Goal: Task Accomplishment & Management: Complete application form

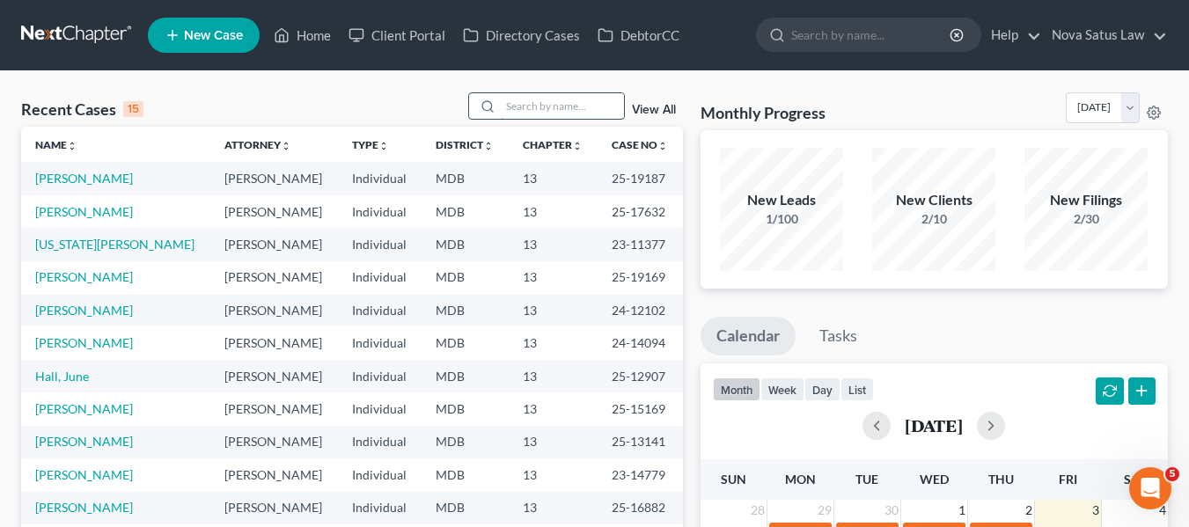
click at [514, 108] on input "search" at bounding box center [562, 106] width 123 height 26
type input "[PERSON_NAME]"
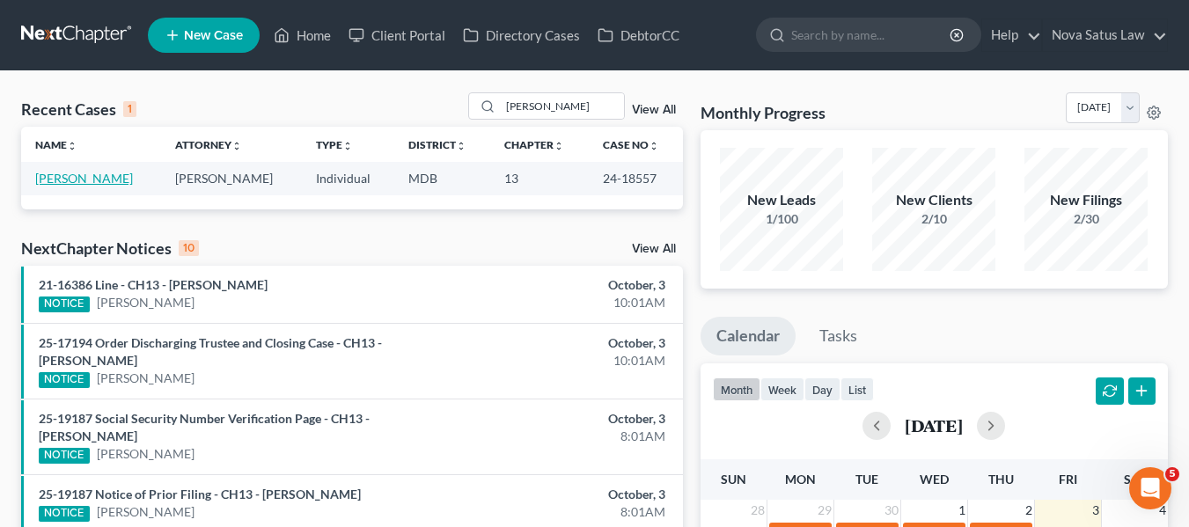
click at [58, 178] on link "[PERSON_NAME]" at bounding box center [84, 178] width 98 height 15
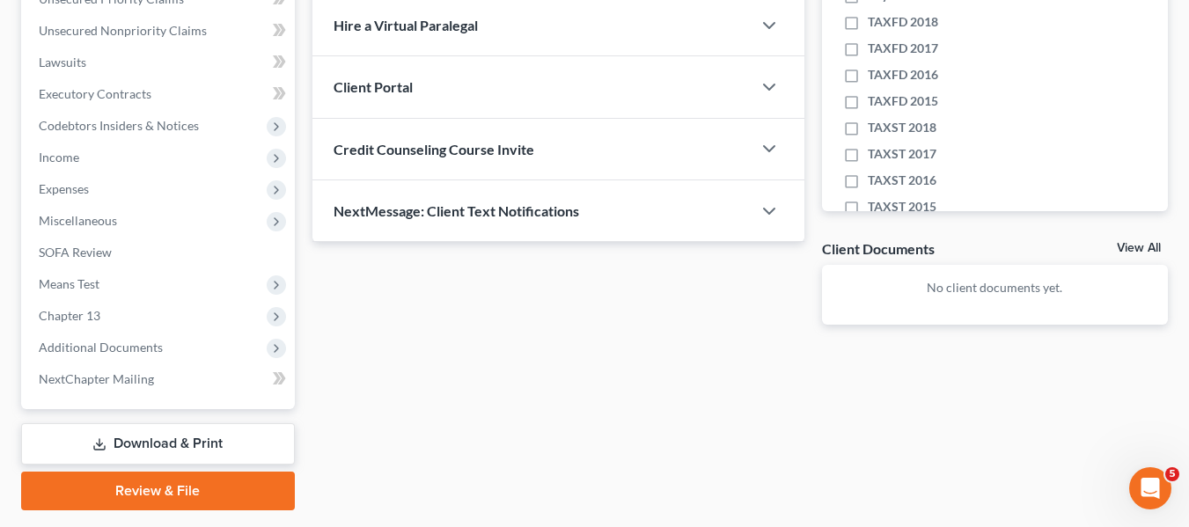
scroll to position [472, 0]
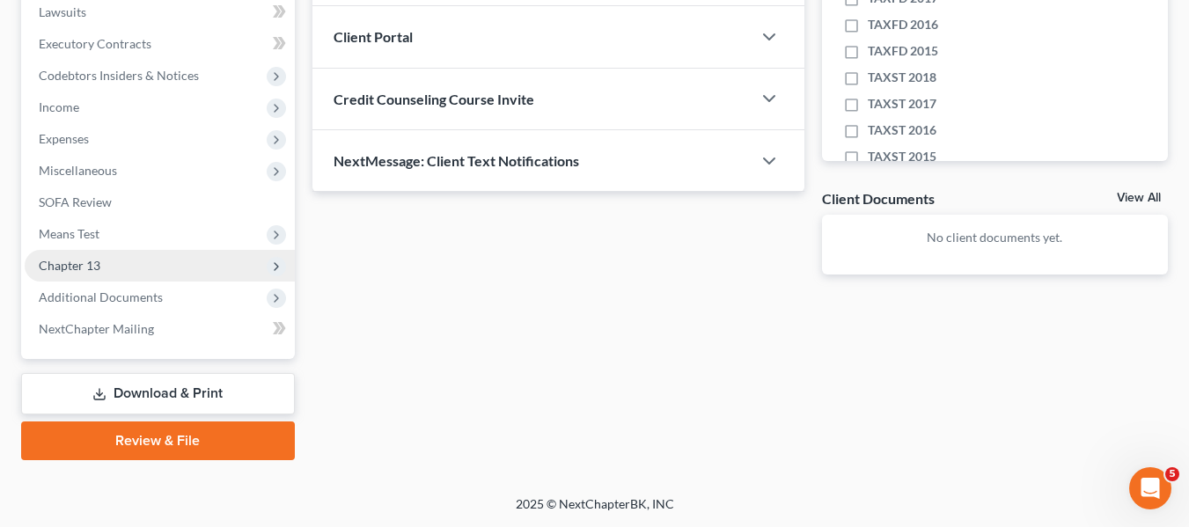
click at [50, 263] on span "Chapter 13" at bounding box center [70, 265] width 62 height 15
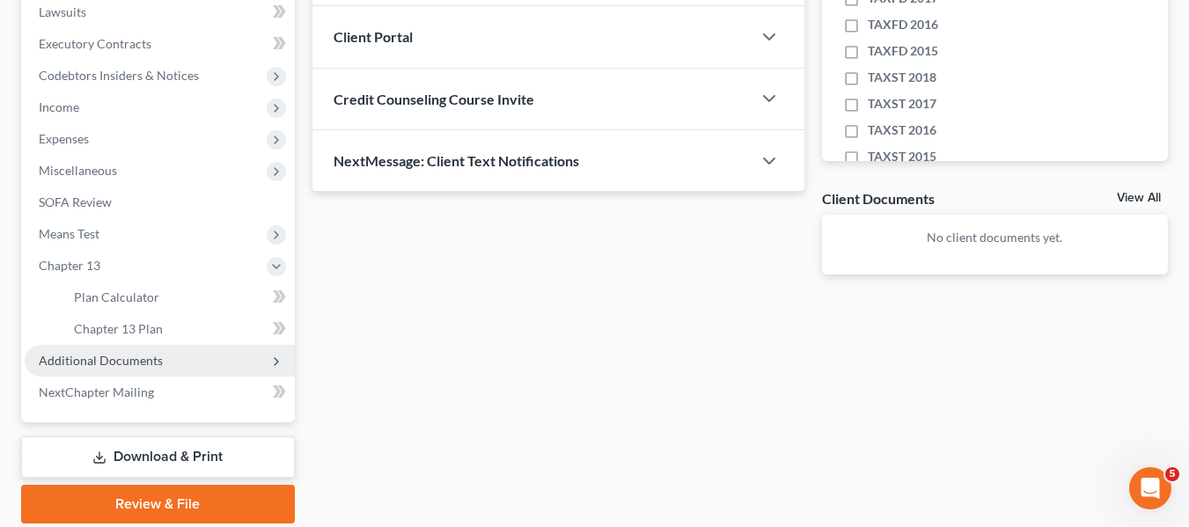
click at [76, 363] on span "Additional Documents" at bounding box center [101, 360] width 124 height 15
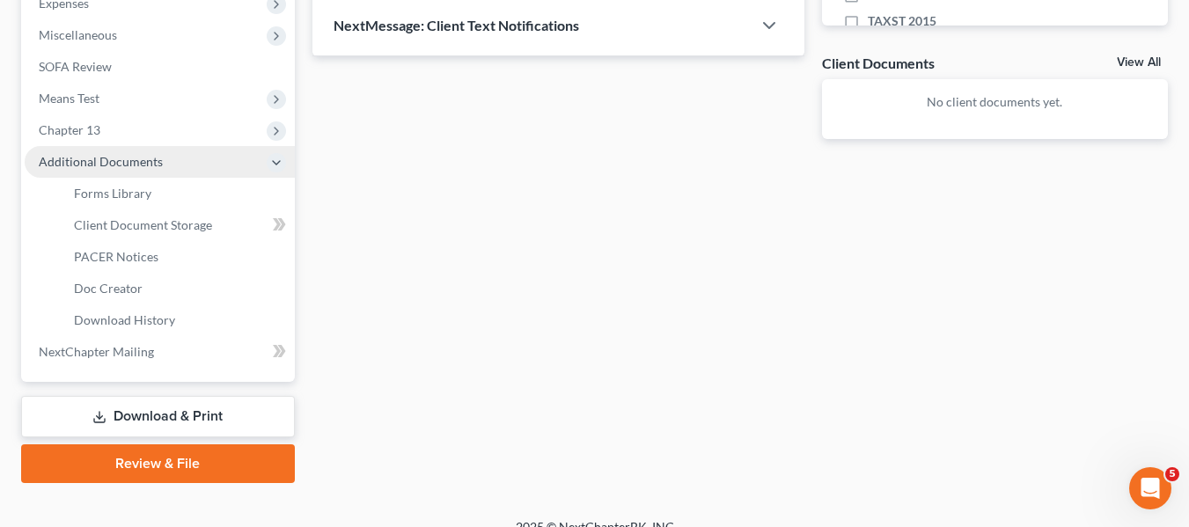
scroll to position [610, 0]
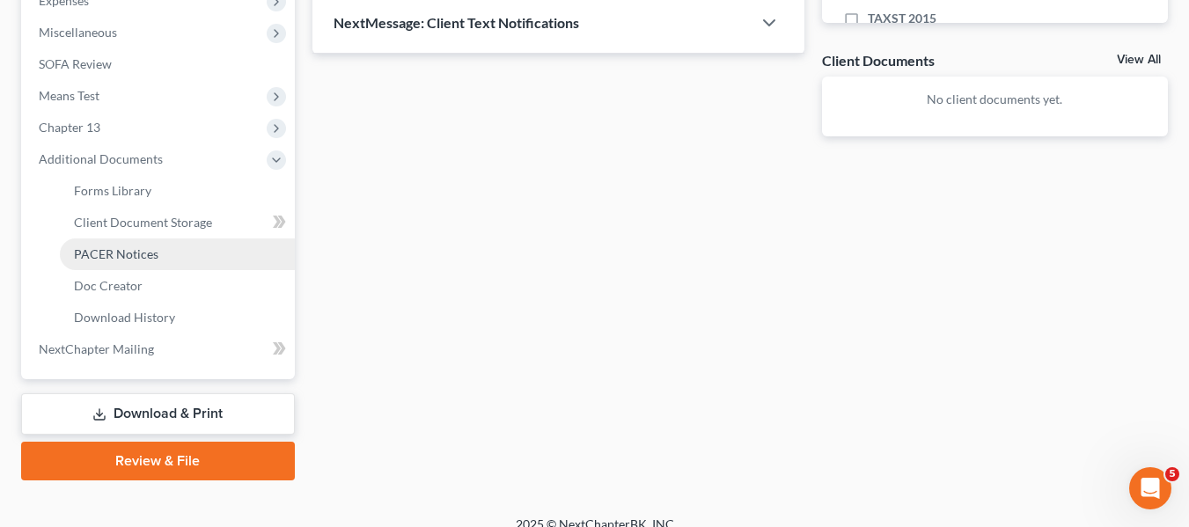
click at [99, 256] on span "PACER Notices" at bounding box center [116, 253] width 84 height 15
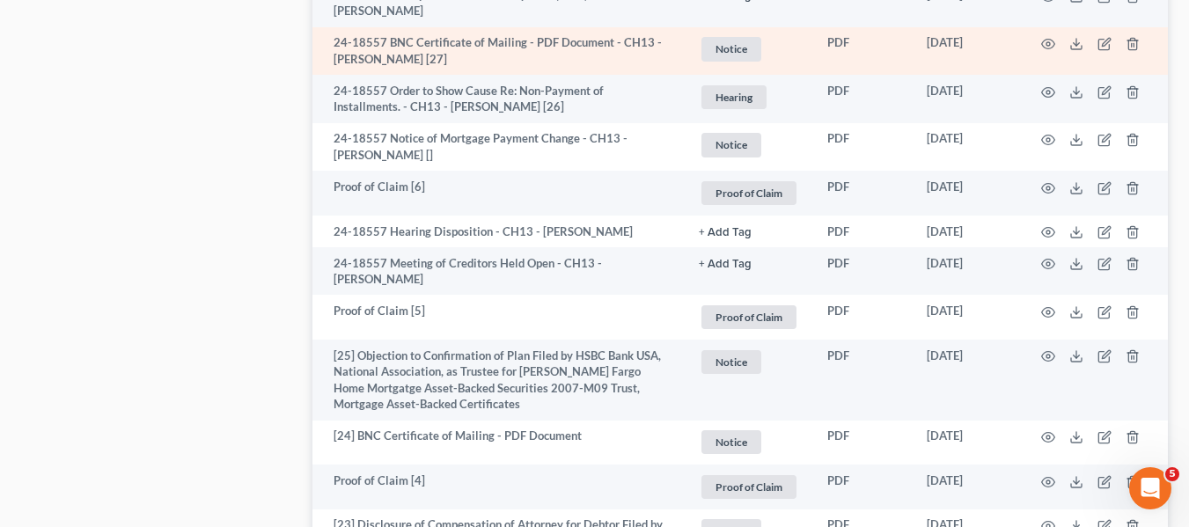
scroll to position [1696, 0]
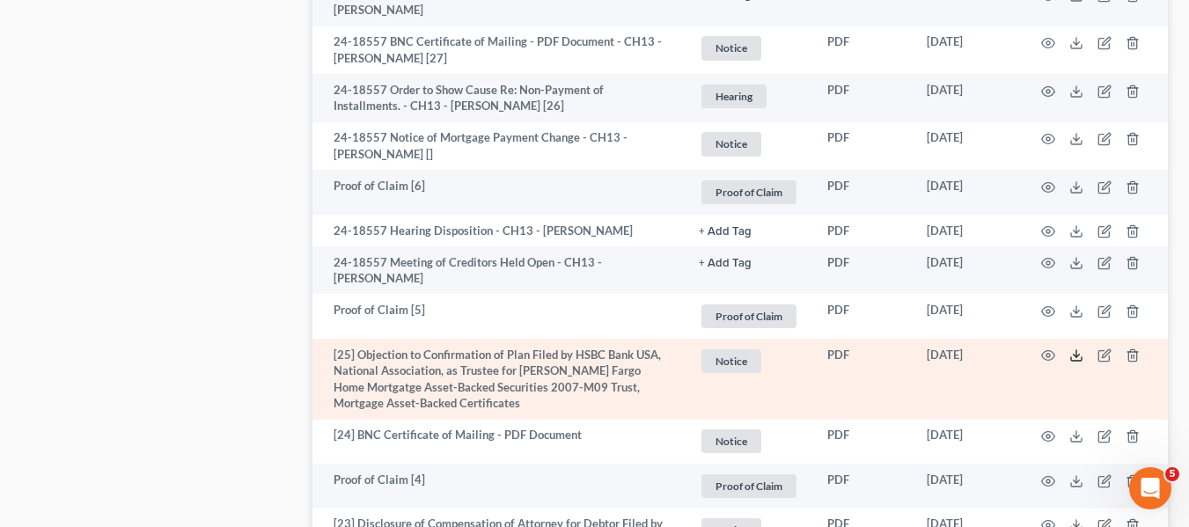
click at [1077, 349] on icon at bounding box center [1076, 356] width 14 height 14
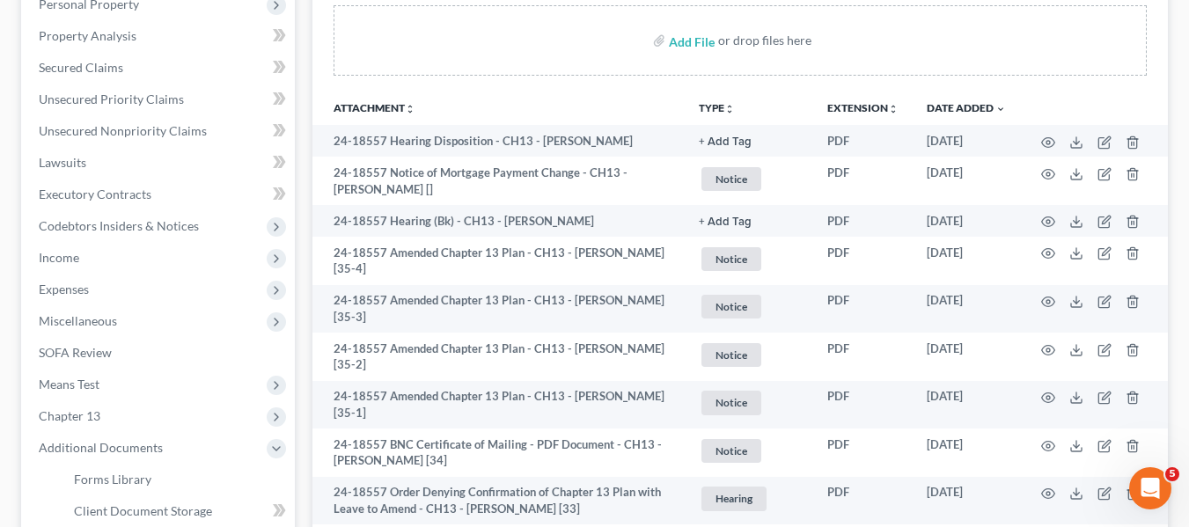
scroll to position [311, 0]
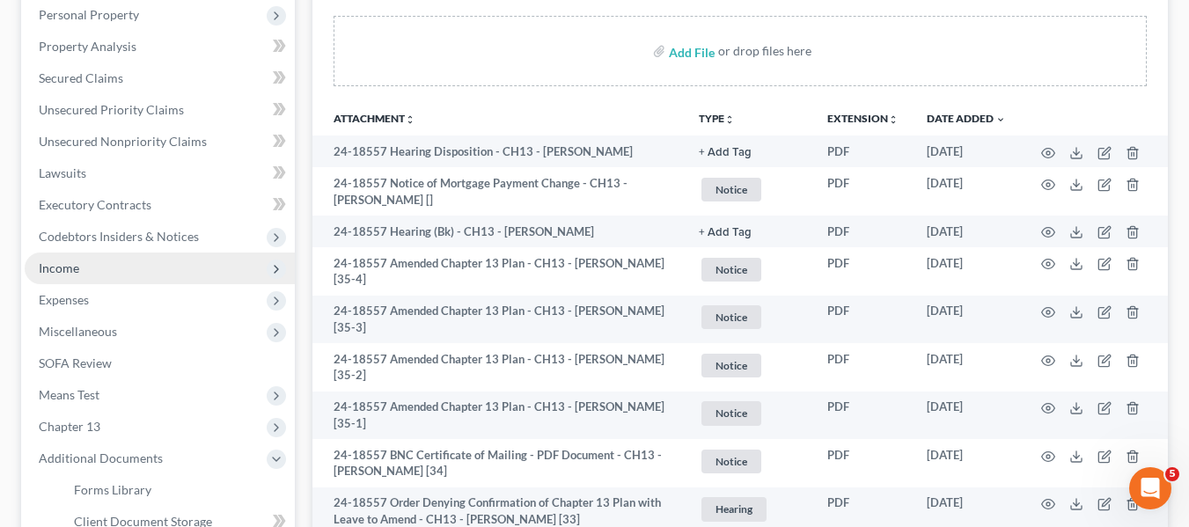
click at [82, 268] on span "Income" at bounding box center [160, 269] width 270 height 32
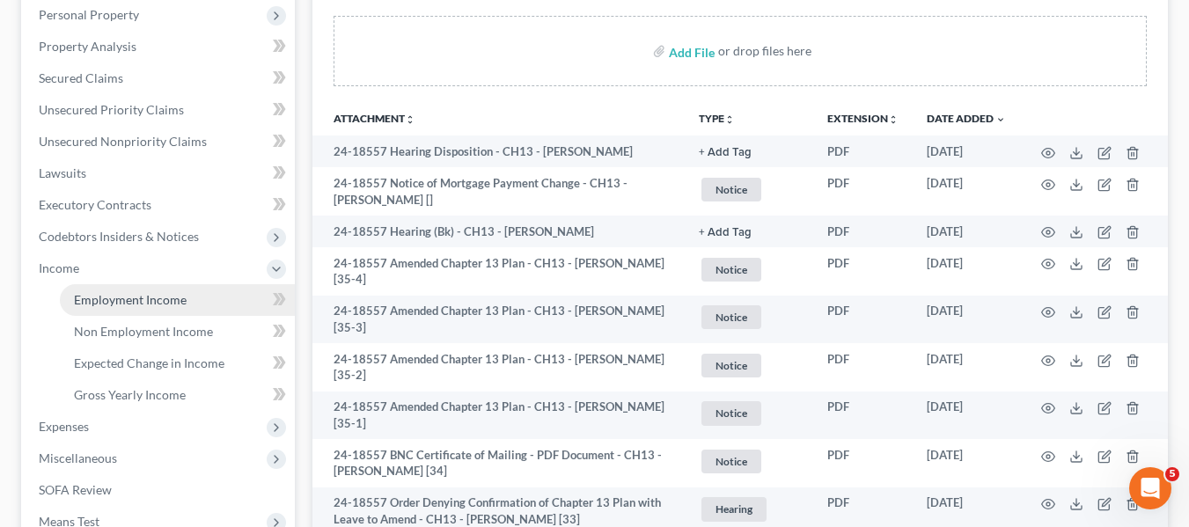
click at [92, 303] on span "Employment Income" at bounding box center [130, 299] width 113 height 15
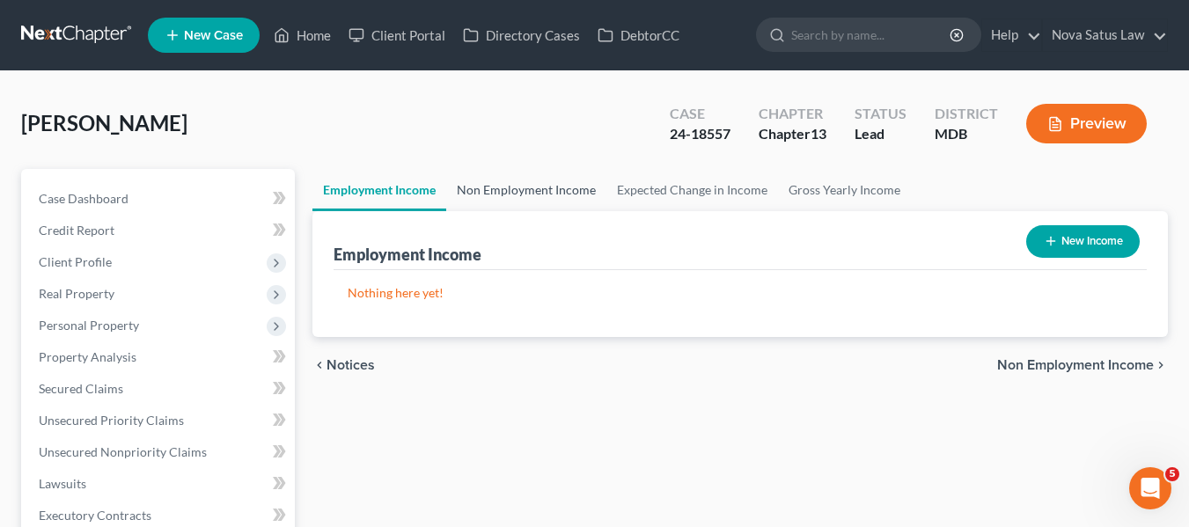
click at [485, 195] on link "Non Employment Income" at bounding box center [526, 190] width 160 height 42
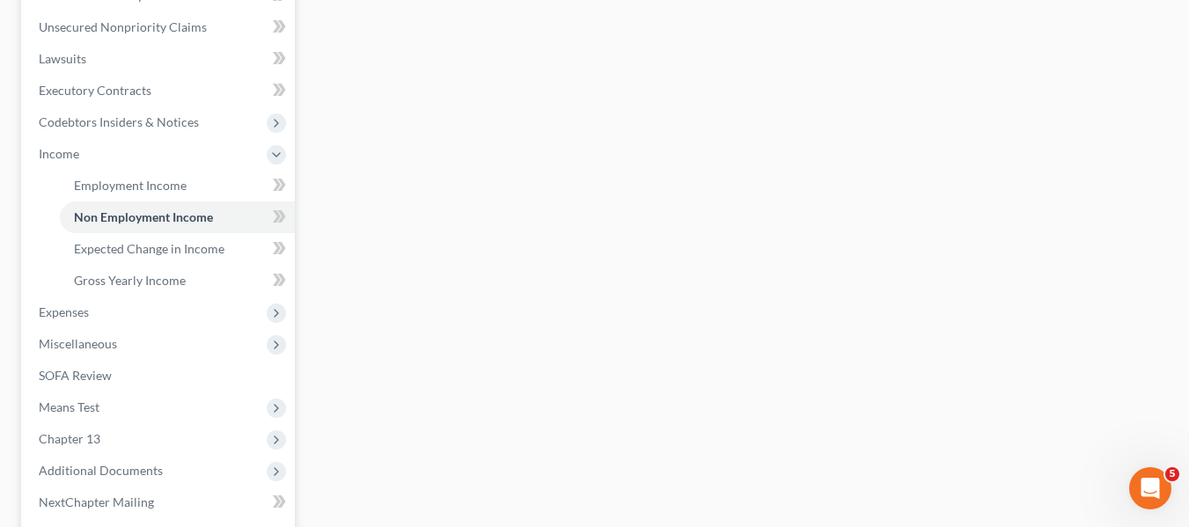
scroll to position [426, 0]
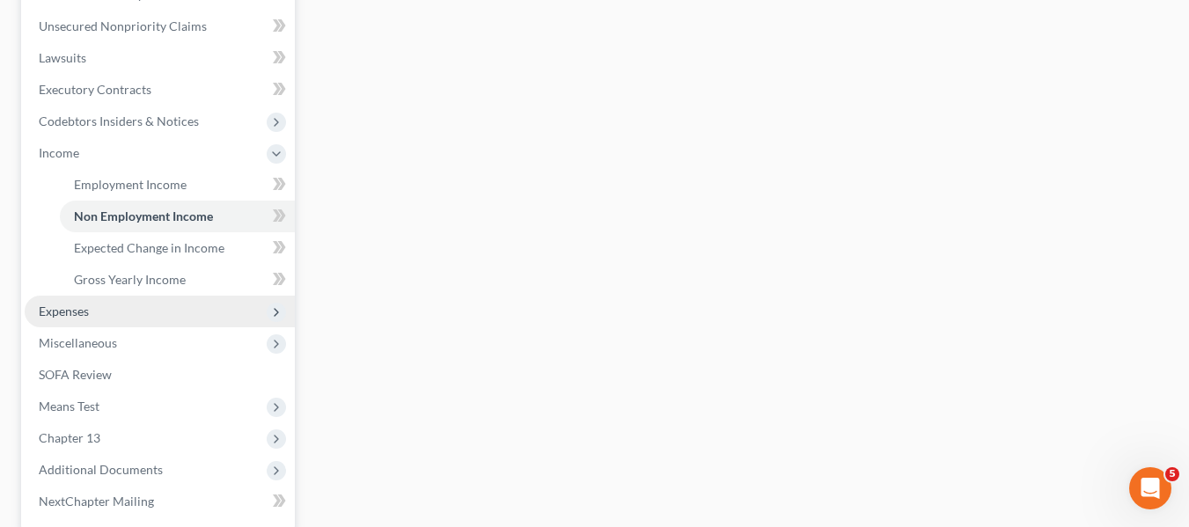
click at [76, 310] on span "Expenses" at bounding box center [64, 311] width 50 height 15
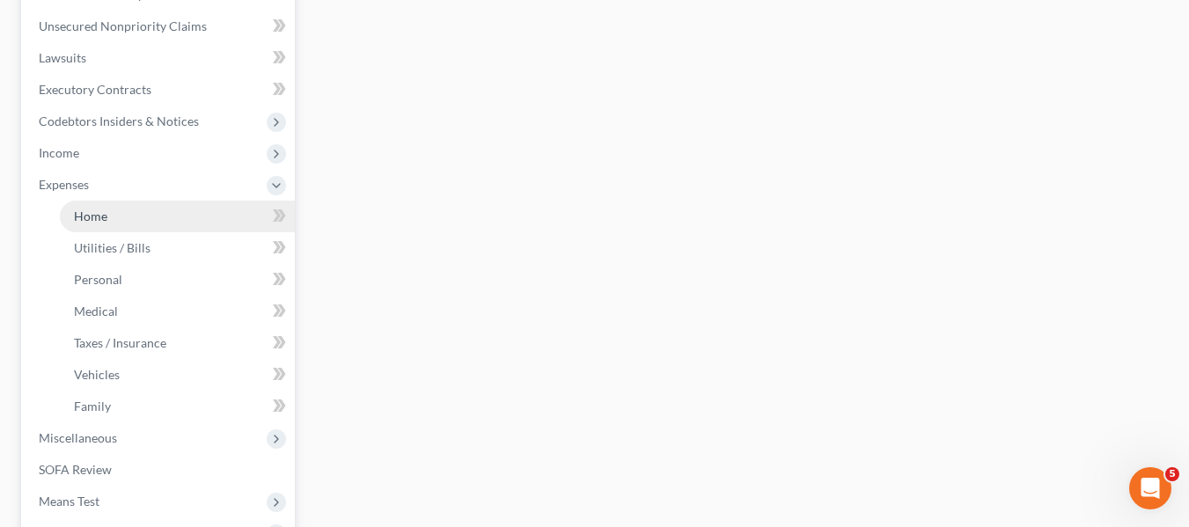
click at [105, 224] on link "Home" at bounding box center [177, 217] width 235 height 32
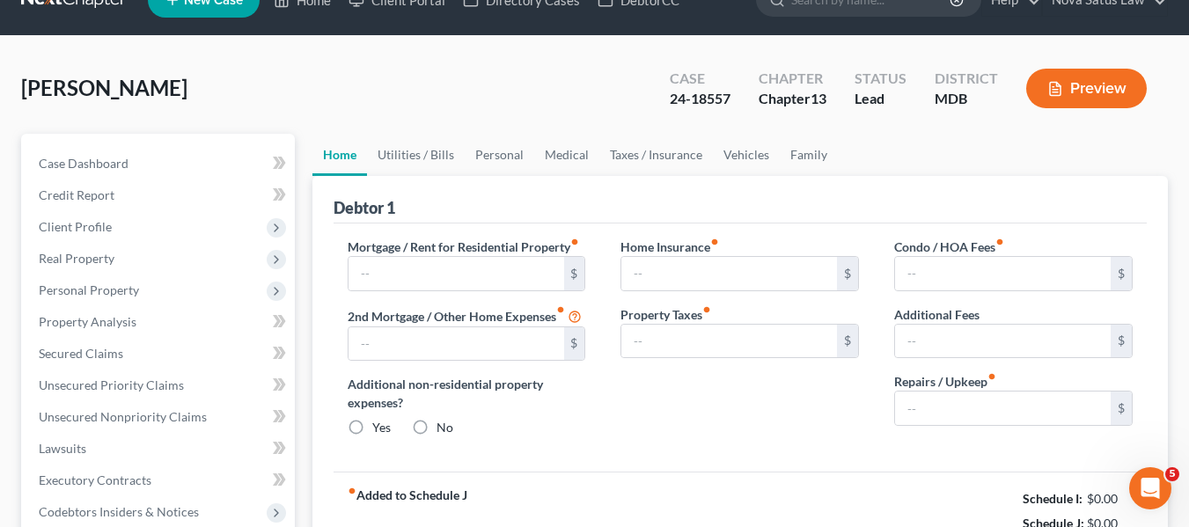
type input "1,600.00"
type input "0.00"
radio input "true"
type input "0.00"
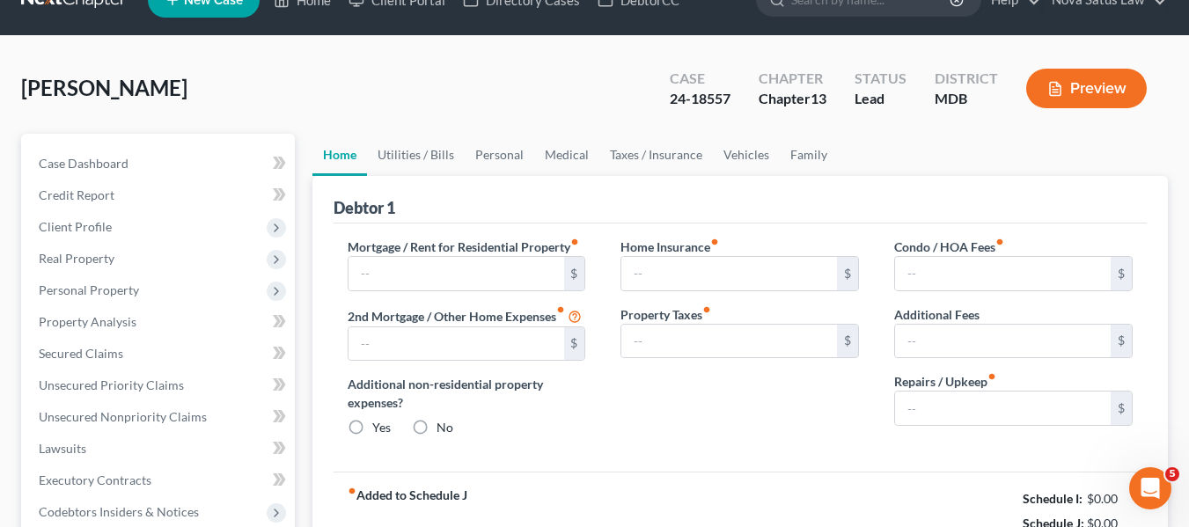
type input "0.00"
type input "150.00"
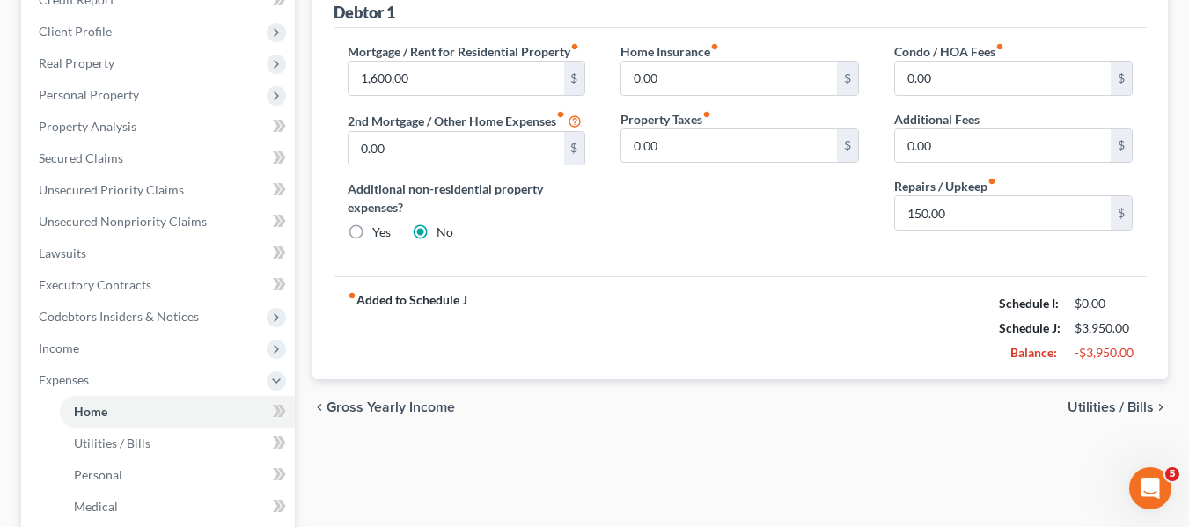
scroll to position [231, 0]
